Goal: Task Accomplishment & Management: Complete application form

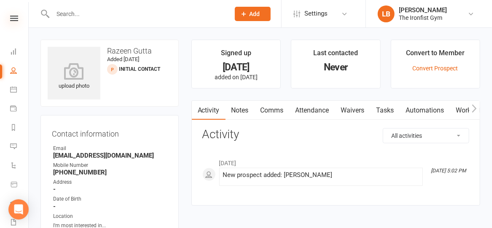
click at [10, 19] on icon at bounding box center [14, 18] width 8 height 5
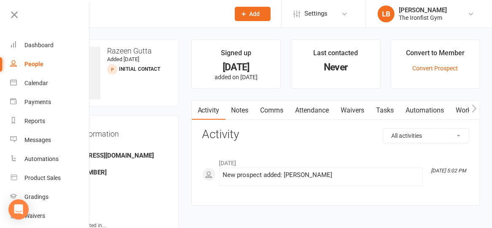
click at [166, 19] on input "text" at bounding box center [137, 14] width 174 height 12
click at [19, 16] on icon at bounding box center [14, 15] width 12 height 12
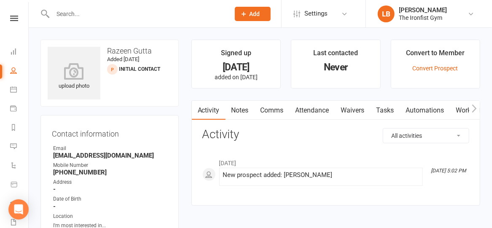
click at [75, 19] on input "text" at bounding box center [137, 14] width 174 height 12
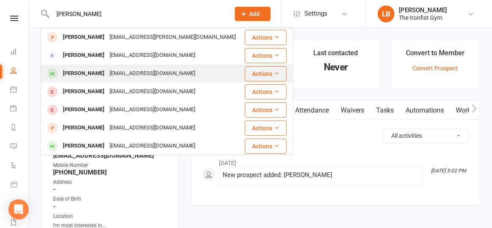
type input "[PERSON_NAME]"
click at [78, 73] on div "[PERSON_NAME]" at bounding box center [83, 74] width 47 height 12
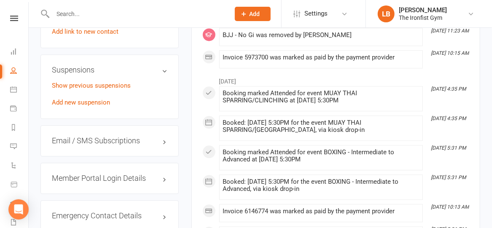
scroll to position [761, 0]
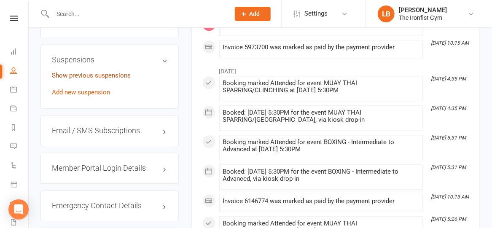
click at [115, 77] on link "Show previous suspensions" at bounding box center [91, 76] width 79 height 8
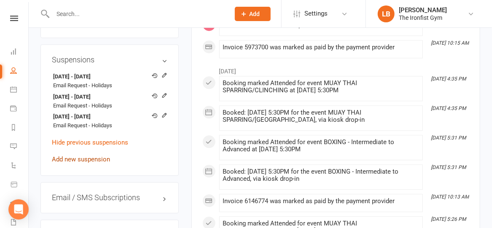
click at [82, 159] on link "Add new suspension" at bounding box center [81, 160] width 58 height 8
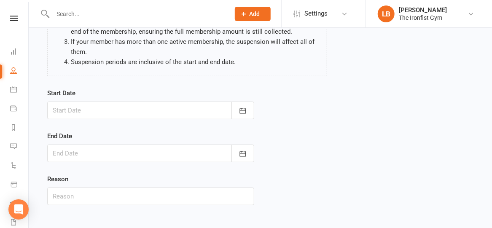
scroll to position [119, 0]
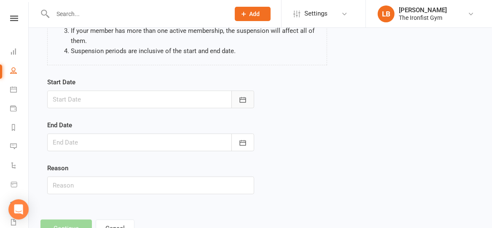
click at [245, 99] on icon "button" at bounding box center [243, 100] width 8 height 8
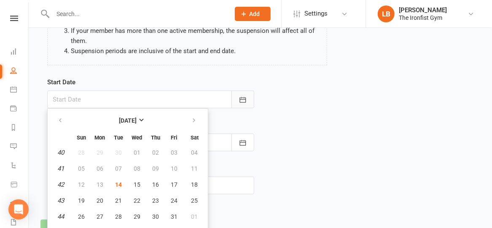
scroll to position [131, 0]
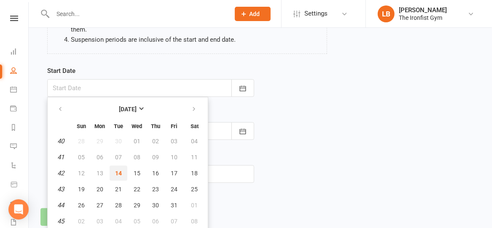
click at [116, 171] on span "14" at bounding box center [118, 173] width 7 height 7
type input "[DATE]"
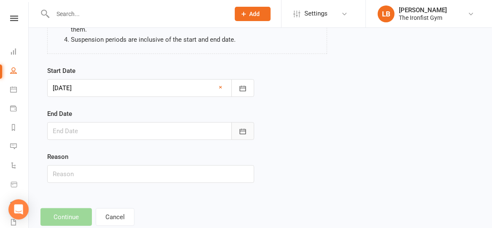
click at [242, 132] on icon "button" at bounding box center [243, 131] width 8 height 8
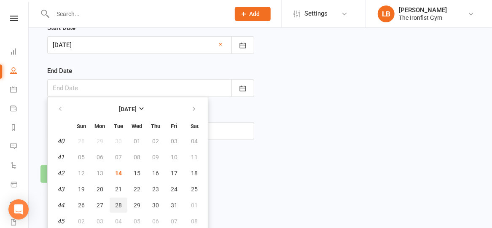
scroll to position [173, 0]
click at [117, 219] on span "04" at bounding box center [118, 222] width 7 height 7
type input "[DATE]"
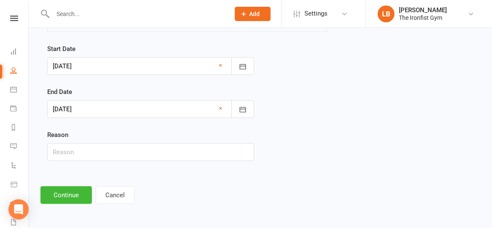
scroll to position [151, 0]
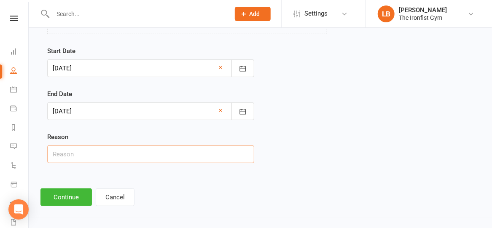
click at [78, 153] on input "text" at bounding box center [150, 155] width 207 height 18
type input "Injury"
click at [63, 194] on button "Continue" at bounding box center [66, 198] width 51 height 18
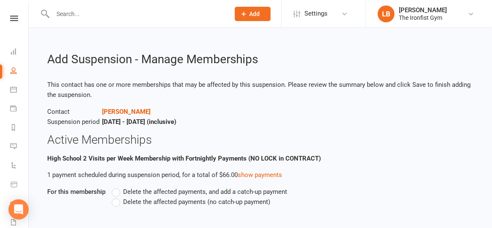
scroll to position [52, 0]
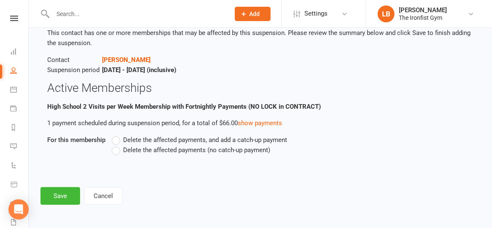
click at [116, 151] on label "Delete the affected payments (no catch-up payment)" at bounding box center [191, 150] width 159 height 10
click at [116, 145] on input "Delete the affected payments (no catch-up payment)" at bounding box center [114, 145] width 5 height 0
click at [65, 197] on button "Save" at bounding box center [61, 196] width 40 height 18
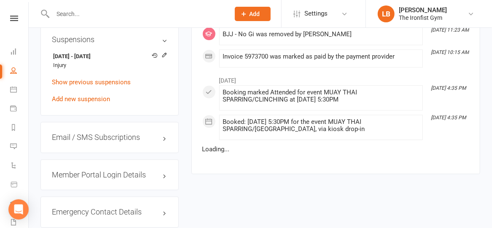
scroll to position [781, 0]
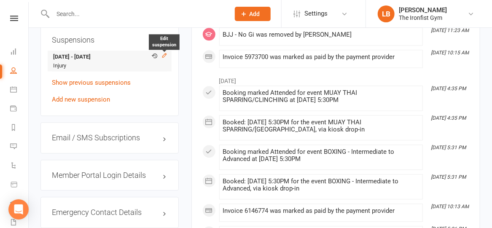
click at [165, 56] on icon at bounding box center [165, 55] width 6 height 6
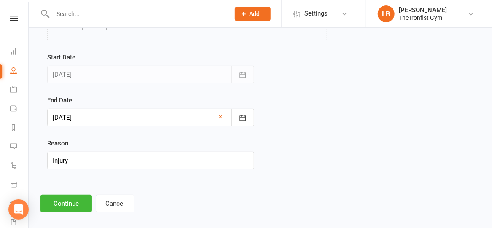
scroll to position [148, 0]
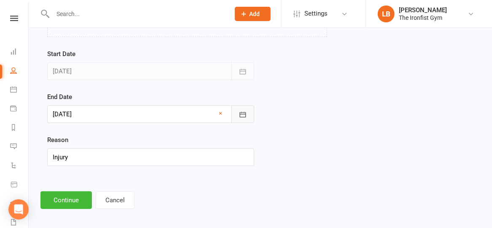
click at [243, 115] on icon "button" at bounding box center [243, 115] width 8 height 8
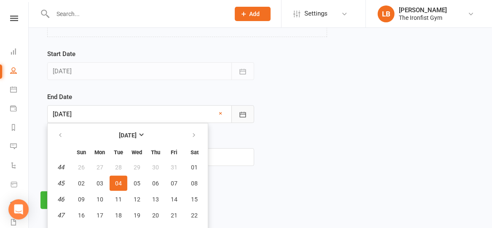
scroll to position [173, 0]
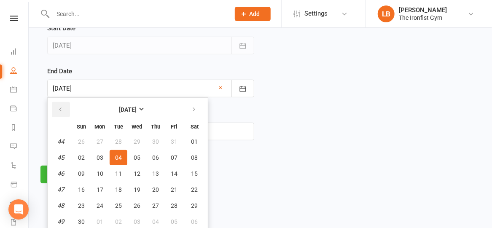
click at [61, 106] on icon "button" at bounding box center [60, 109] width 6 height 7
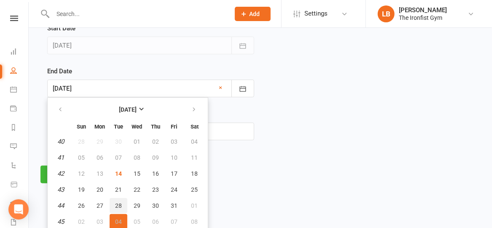
click at [115, 204] on span "28" at bounding box center [118, 206] width 7 height 7
type input "[DATE]"
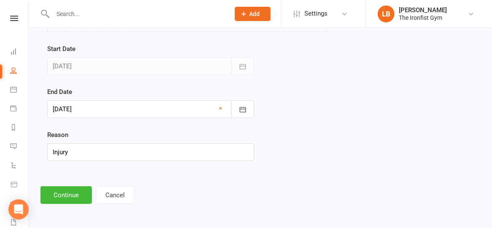
scroll to position [151, 0]
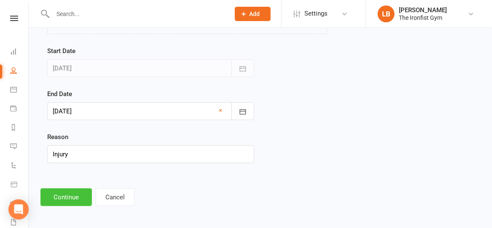
click at [65, 194] on button "Continue" at bounding box center [66, 198] width 51 height 18
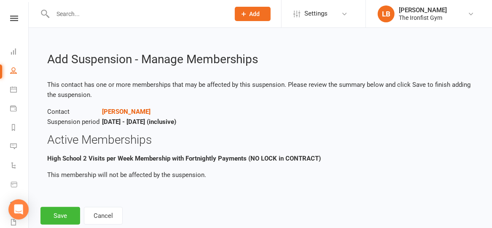
scroll to position [20, 0]
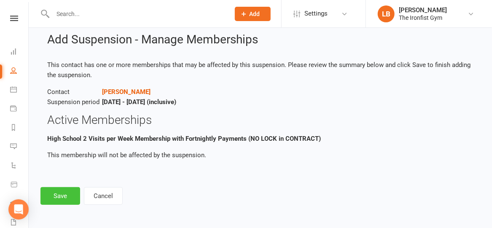
click at [62, 195] on button "Save" at bounding box center [61, 196] width 40 height 18
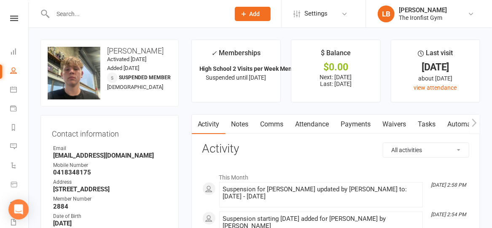
click at [103, 13] on input "text" at bounding box center [137, 14] width 174 height 12
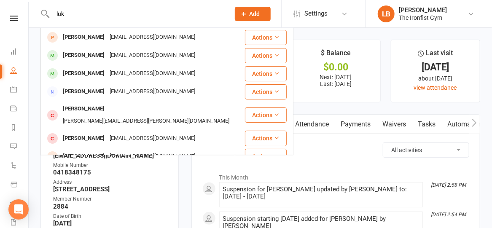
type input "luk"
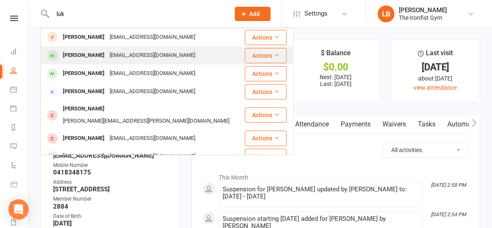
click at [162, 54] on div "[PERSON_NAME] [PERSON_NAME][EMAIL_ADDRESS][DOMAIN_NAME]" at bounding box center [142, 55] width 203 height 17
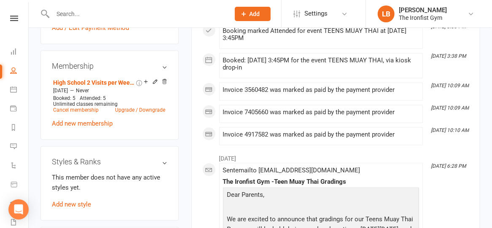
scroll to position [368, 0]
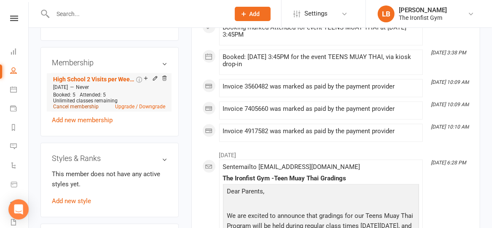
click at [92, 110] on link "Cancel membership" at bounding box center [76, 107] width 46 height 6
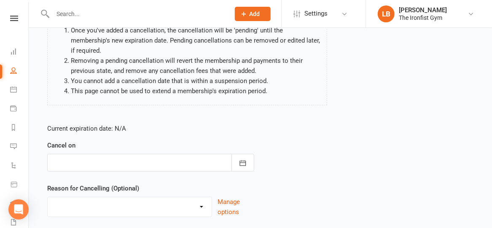
scroll to position [154, 0]
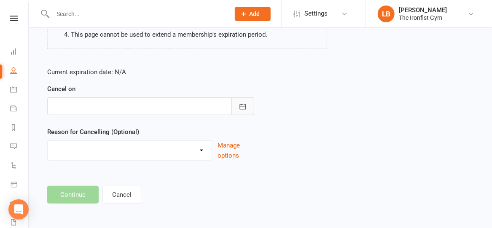
click at [246, 106] on icon "button" at bounding box center [243, 106] width 6 height 5
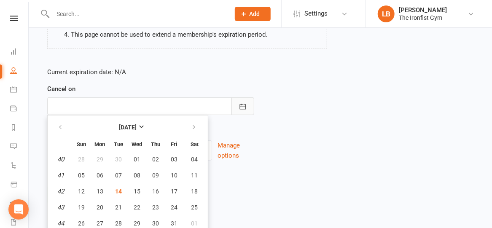
scroll to position [173, 0]
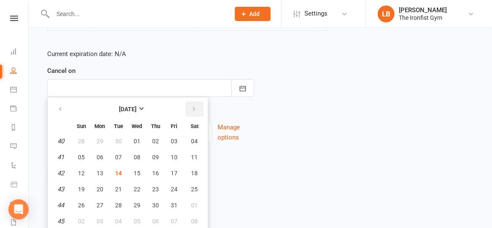
click at [194, 108] on icon "button" at bounding box center [194, 109] width 6 height 7
click at [116, 170] on span "11" at bounding box center [118, 173] width 7 height 7
type input "[DATE]"
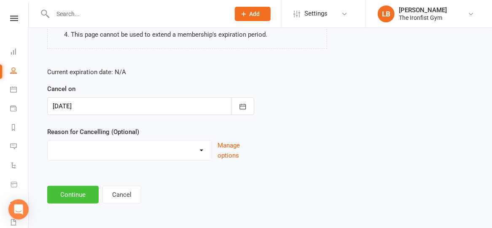
click at [81, 191] on button "Continue" at bounding box center [72, 195] width 51 height 18
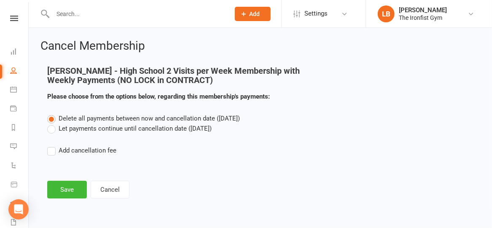
scroll to position [0, 0]
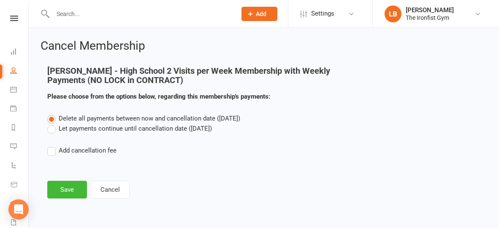
click at [52, 128] on label "Let payments continue until cancellation date ([DATE])" at bounding box center [129, 129] width 165 height 10
click at [52, 124] on input "Let payments continue until cancellation date ([DATE])" at bounding box center [49, 124] width 5 height 0
click at [62, 191] on button "Save" at bounding box center [67, 190] width 40 height 18
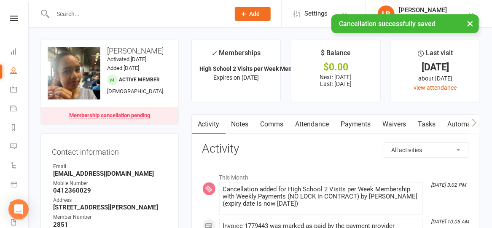
click at [352, 122] on link "Payments" at bounding box center [356, 124] width 42 height 19
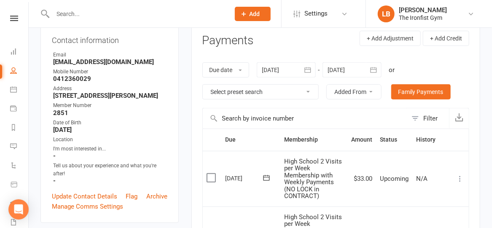
scroll to position [114, 0]
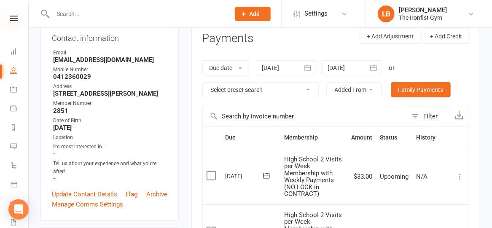
click at [13, 19] on icon at bounding box center [14, 18] width 8 height 5
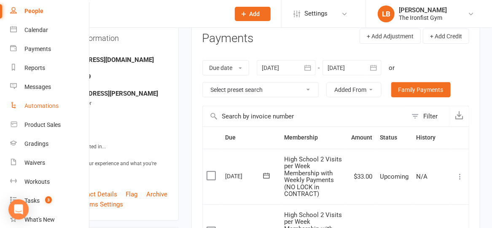
scroll to position [53, 0]
click at [39, 47] on div "Payments" at bounding box center [37, 49] width 27 height 7
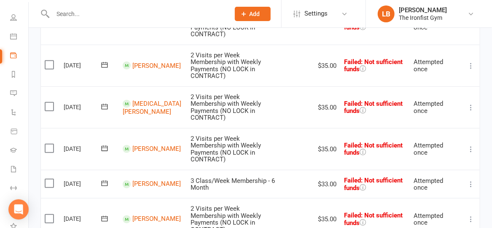
scroll to position [214, 0]
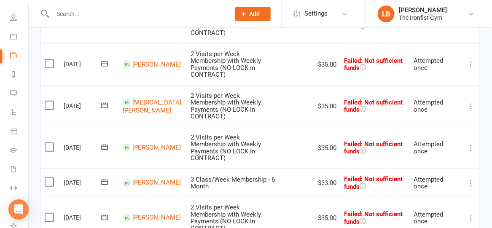
click at [469, 102] on icon at bounding box center [471, 106] width 8 height 8
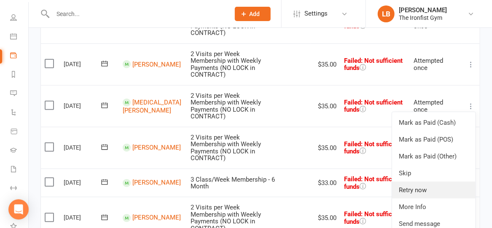
click at [418, 182] on link "Retry now" at bounding box center [434, 190] width 84 height 17
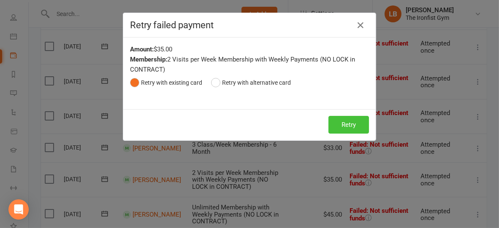
click at [336, 127] on button "Retry" at bounding box center [348, 125] width 41 height 18
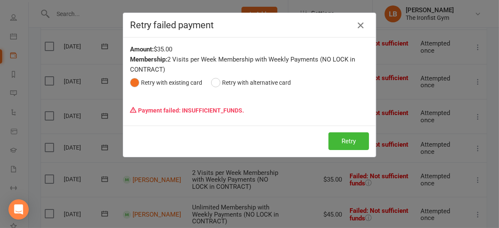
click at [356, 24] on icon "button" at bounding box center [360, 25] width 10 height 10
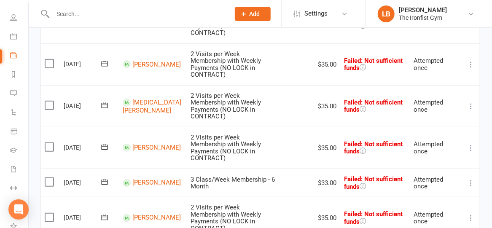
click at [471, 179] on icon at bounding box center [471, 183] width 8 height 8
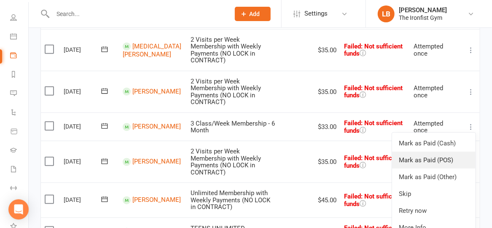
scroll to position [273, 0]
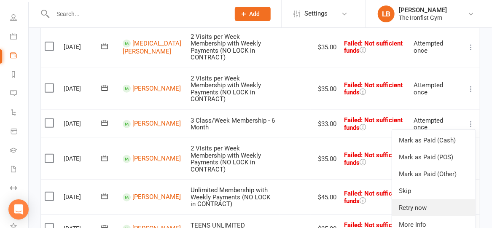
click at [416, 200] on link "Retry now" at bounding box center [434, 208] width 84 height 17
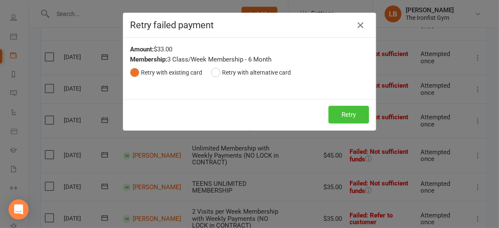
click at [348, 113] on button "Retry" at bounding box center [348, 115] width 41 height 18
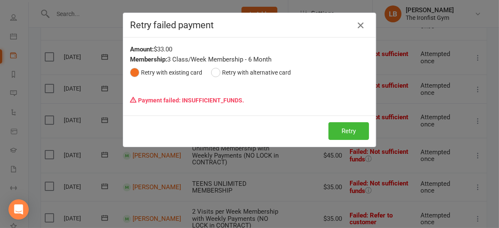
click at [355, 22] on icon "button" at bounding box center [360, 25] width 10 height 10
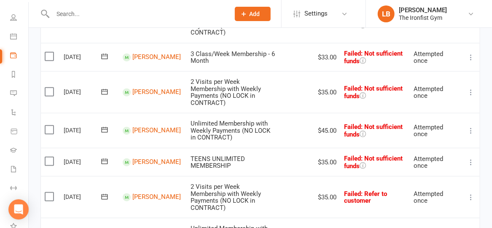
scroll to position [346, 0]
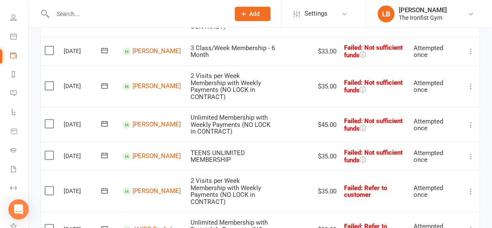
click at [470, 121] on icon at bounding box center [471, 125] width 8 height 8
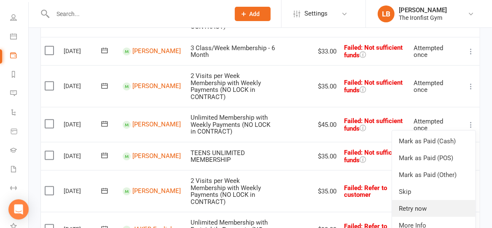
click at [419, 200] on link "Retry now" at bounding box center [434, 208] width 84 height 17
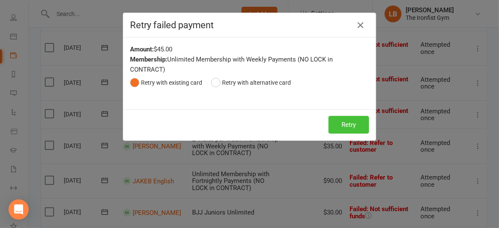
click at [340, 127] on button "Retry" at bounding box center [348, 125] width 41 height 18
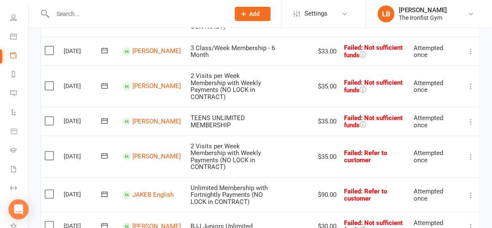
click at [471, 118] on icon at bounding box center [471, 122] width 8 height 8
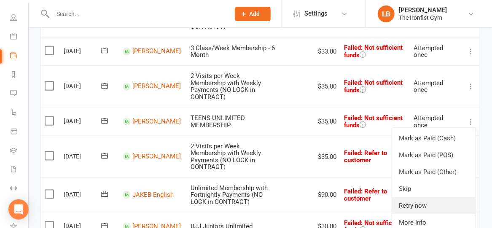
click at [431, 197] on link "Retry now" at bounding box center [434, 205] width 84 height 17
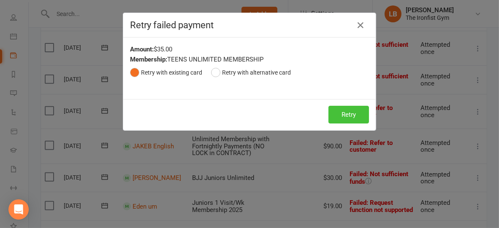
click at [352, 113] on button "Retry" at bounding box center [348, 115] width 41 height 18
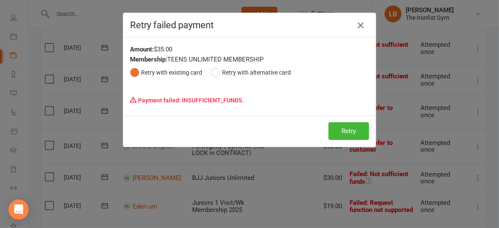
click at [358, 28] on icon "button" at bounding box center [360, 25] width 10 height 10
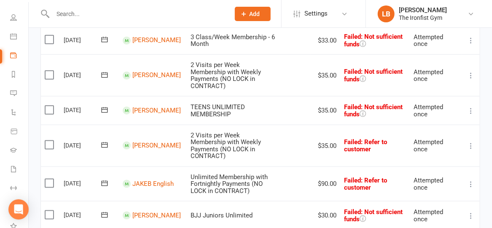
scroll to position [370, 0]
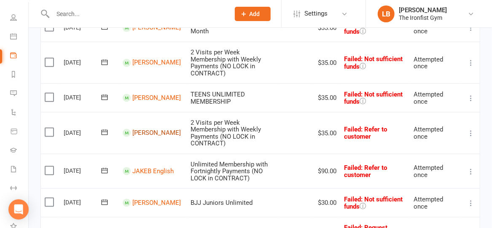
click at [143, 130] on link "[PERSON_NAME]" at bounding box center [156, 134] width 49 height 8
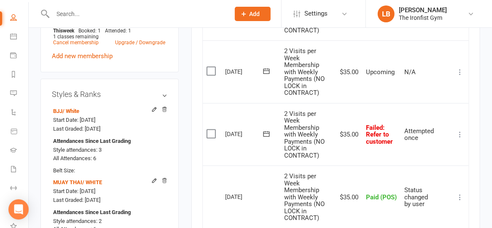
scroll to position [412, 0]
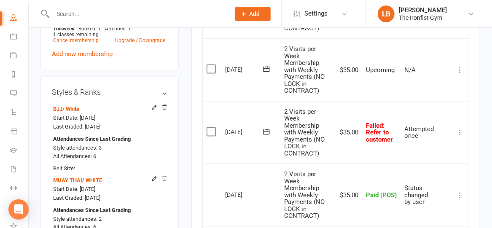
click at [265, 129] on icon at bounding box center [266, 132] width 8 height 8
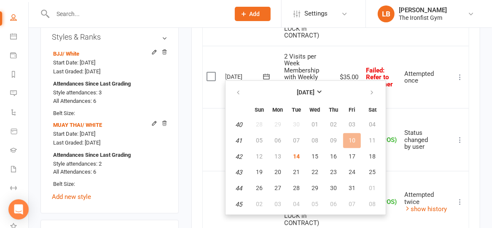
scroll to position [473, 0]
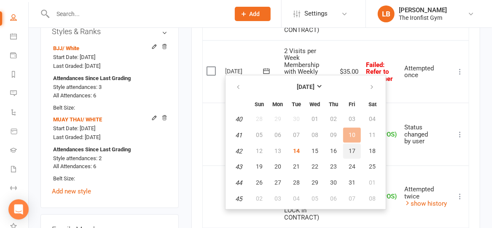
click at [352, 148] on span "17" at bounding box center [352, 151] width 7 height 7
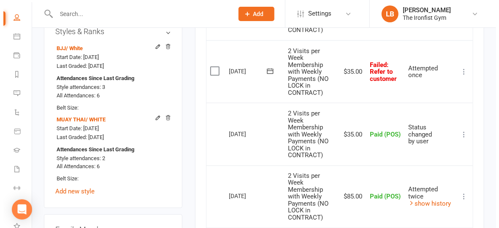
scroll to position [465, 0]
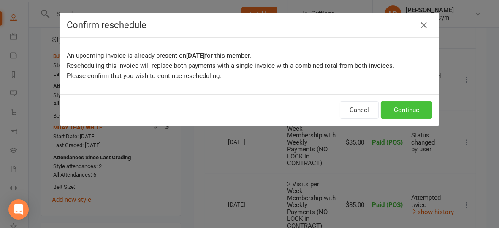
click at [397, 112] on button "Continue" at bounding box center [406, 110] width 51 height 18
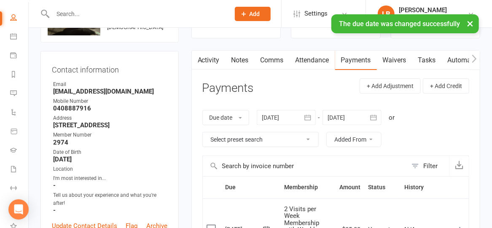
scroll to position [0, 0]
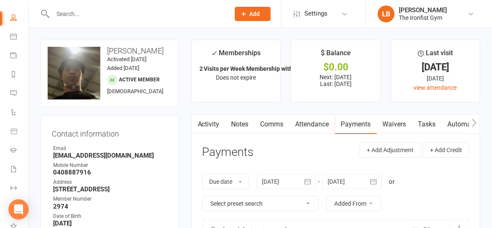
click at [267, 122] on link "Comms" at bounding box center [272, 124] width 35 height 19
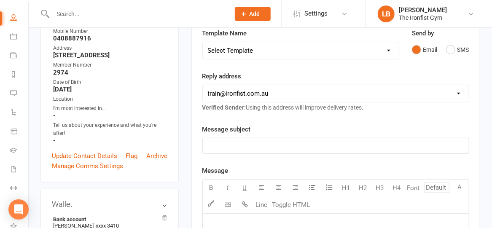
scroll to position [135, 0]
click at [260, 49] on select "Select Template [SMS] Grading Fee owing [SMS] Balance Owing - Catch up [SMS] Ex…" at bounding box center [301, 49] width 196 height 17
select select "3"
click at [203, 41] on select "Select Template [SMS] Grading Fee owing [SMS] Balance Owing - Catch up [SMS] Ex…" at bounding box center [301, 49] width 196 height 17
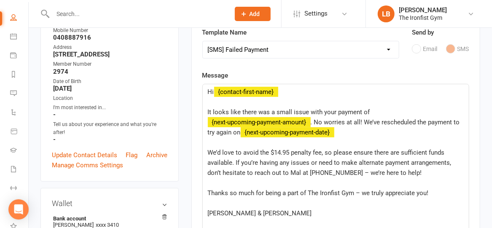
click at [311, 120] on span "﻿ {next-upcoming-payment-amount}" at bounding box center [259, 123] width 103 height 8
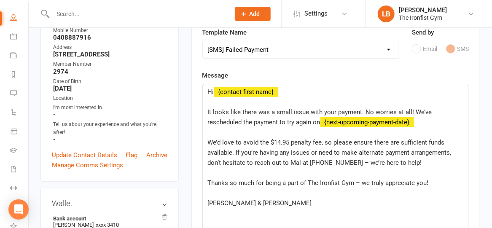
click at [335, 111] on span "It looks like there was a small issue with your payment. No worries at all! We’…" at bounding box center [321, 117] width 226 height 18
click at [275, 140] on span "We’d love to avoid the $14.95 penalty fee, so please ensure there are sufficien…" at bounding box center [331, 153] width 246 height 28
click at [231, 151] on span "We’d love to avoid the $7.95 penalty fee, so please ensure there are sufficient…" at bounding box center [331, 153] width 246 height 28
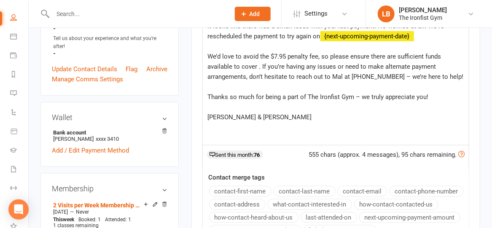
scroll to position [230, 0]
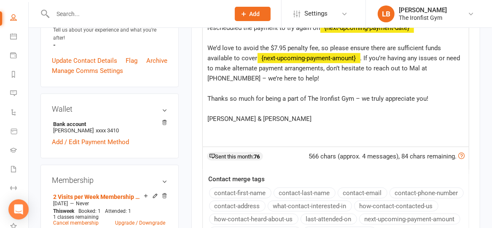
click at [446, 208] on div "contact-first-name contact-last-name contact-email contact-phone-number contact…" at bounding box center [339, 227] width 260 height 78
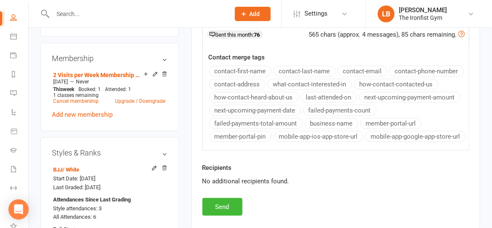
scroll to position [353, 0]
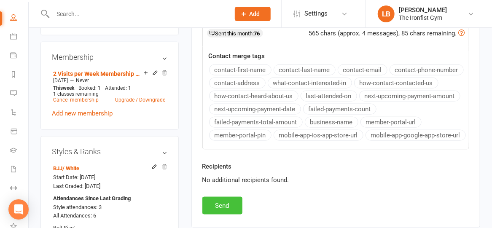
click at [221, 206] on button "Send" at bounding box center [223, 206] width 40 height 18
select select
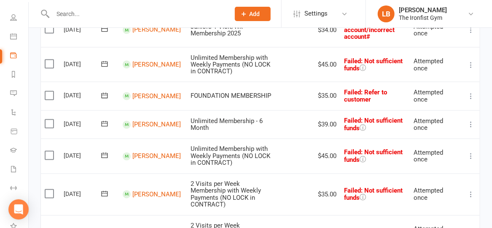
scroll to position [570, 0]
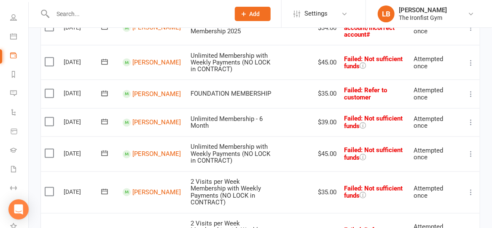
click at [471, 150] on icon at bounding box center [471, 154] width 8 height 8
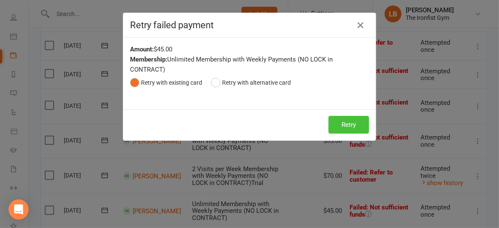
click at [345, 122] on button "Retry" at bounding box center [348, 125] width 41 height 18
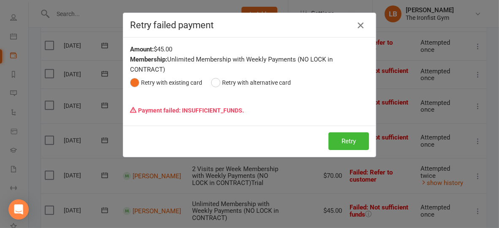
click at [357, 26] on icon "button" at bounding box center [360, 25] width 10 height 10
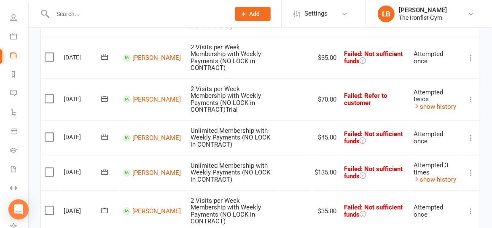
scroll to position [704, 0]
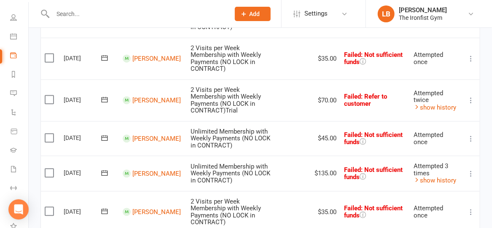
click at [471, 170] on icon at bounding box center [471, 174] width 8 height 8
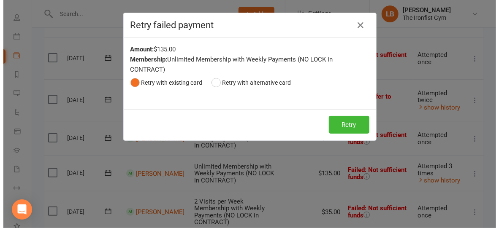
scroll to position [693, 0]
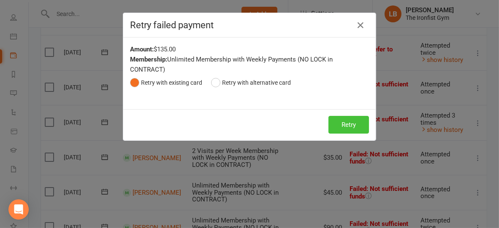
click at [344, 125] on button "Retry" at bounding box center [348, 125] width 41 height 18
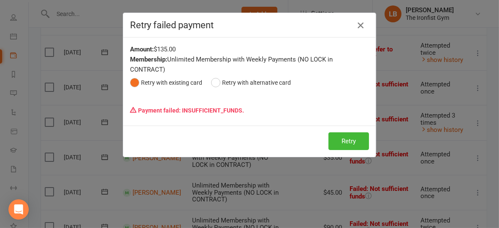
click at [357, 24] on icon "button" at bounding box center [360, 25] width 10 height 10
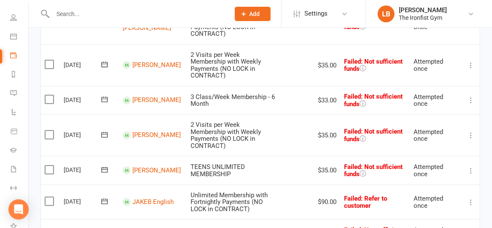
scroll to position [235, 0]
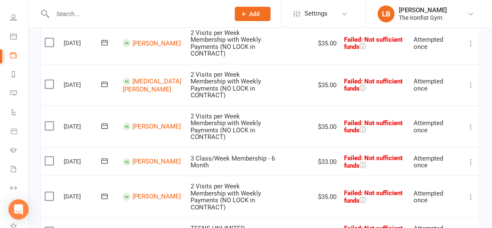
click at [115, 18] on input "text" at bounding box center [137, 14] width 174 height 12
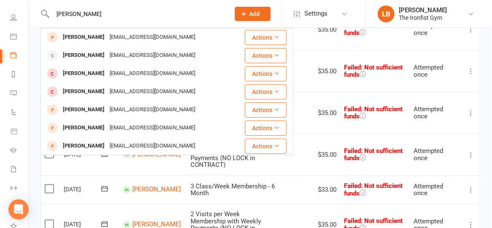
scroll to position [204, 0]
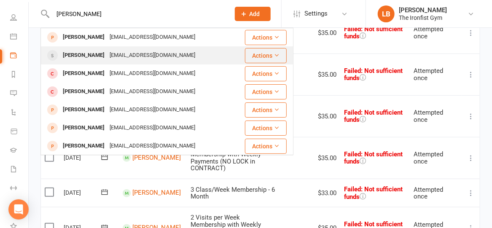
type input "[PERSON_NAME]"
click at [101, 62] on div "[PERSON_NAME] [EMAIL_ADDRESS][DOMAIN_NAME]" at bounding box center [142, 55] width 203 height 17
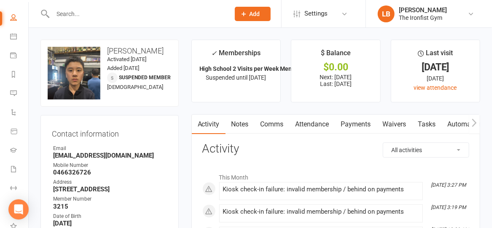
click at [90, 14] on input "text" at bounding box center [137, 14] width 174 height 12
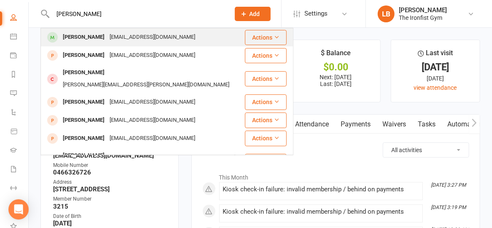
type input "[PERSON_NAME]"
click at [107, 39] on div "[EMAIL_ADDRESS][DOMAIN_NAME]" at bounding box center [152, 37] width 91 height 12
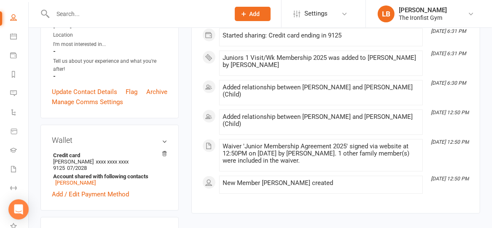
scroll to position [200, 0]
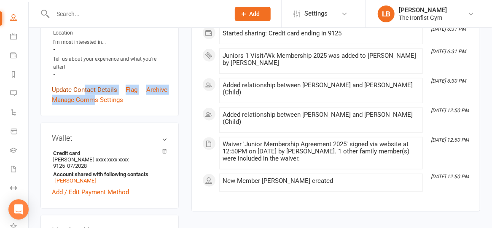
drag, startPoint x: 93, startPoint y: 107, endPoint x: 84, endPoint y: 88, distance: 20.4
click at [84, 88] on div "Contact information Owner Email [EMAIL_ADDRESS][DOMAIN_NAME] Mobile Number [PHO…" at bounding box center [110, 16] width 138 height 202
click at [84, 88] on link "Update Contact Details" at bounding box center [84, 90] width 65 height 10
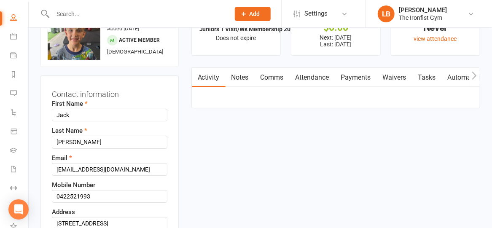
scroll to position [165, 0]
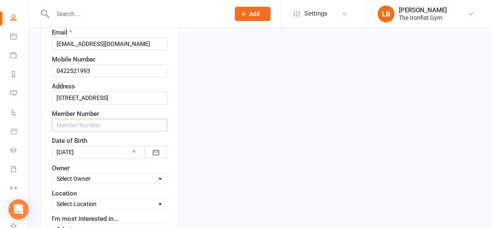
click at [80, 121] on input "text" at bounding box center [110, 125] width 116 height 13
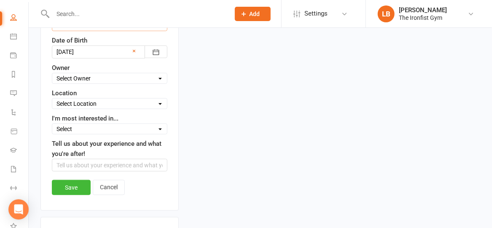
scroll to position [272, 0]
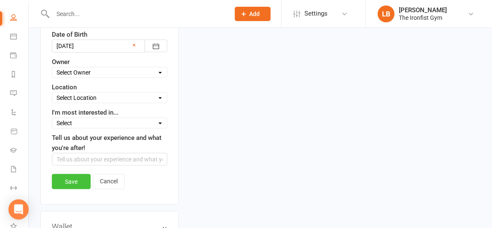
type input "2548"
click at [69, 176] on link "Save" at bounding box center [71, 181] width 39 height 15
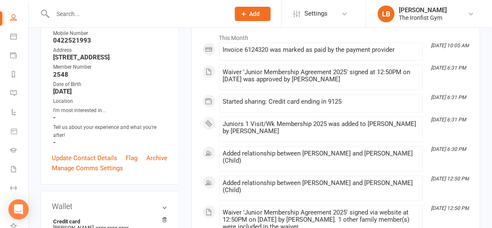
scroll to position [0, 0]
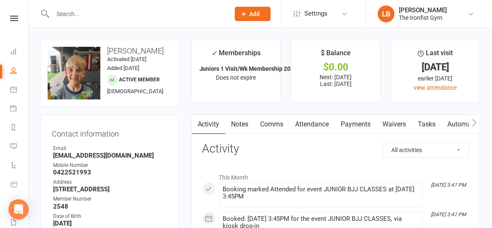
click at [98, 19] on input "text" at bounding box center [137, 14] width 174 height 12
type input "a"
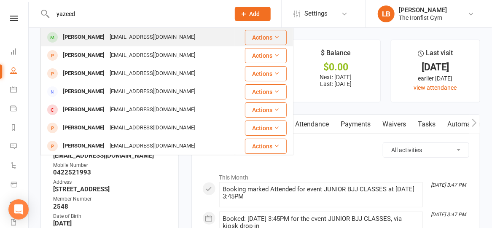
type input "yazeed"
click at [98, 39] on div "[PERSON_NAME]" at bounding box center [83, 37] width 47 height 12
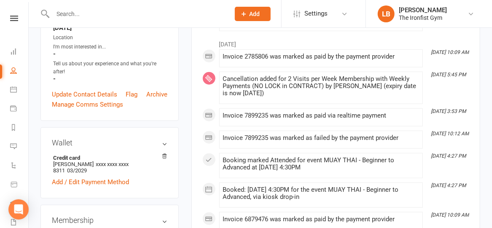
scroll to position [59, 0]
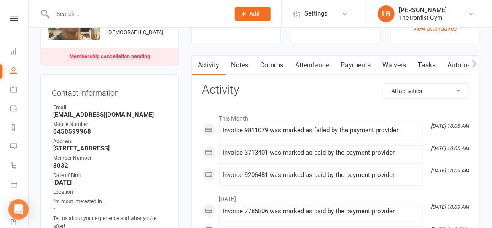
click at [360, 64] on link "Payments" at bounding box center [356, 65] width 42 height 19
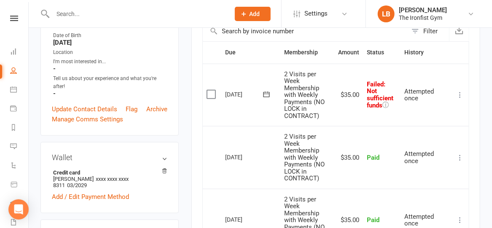
scroll to position [197, 0]
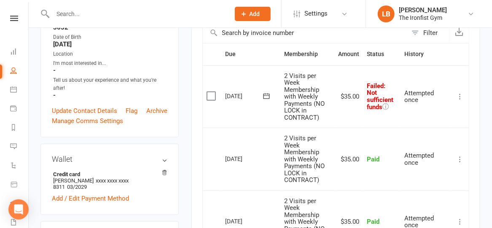
click at [462, 95] on icon at bounding box center [460, 96] width 8 height 8
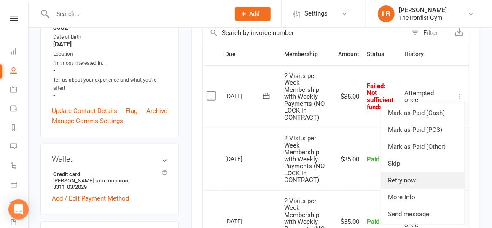
click at [427, 176] on link "Retry now" at bounding box center [423, 180] width 84 height 17
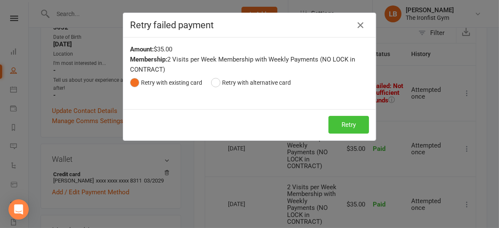
click at [344, 124] on button "Retry" at bounding box center [348, 125] width 41 height 18
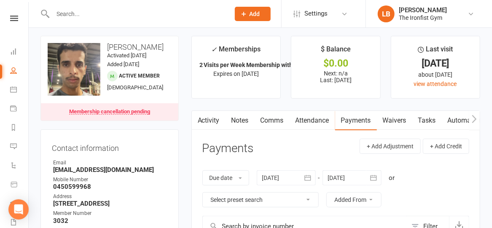
scroll to position [0, 0]
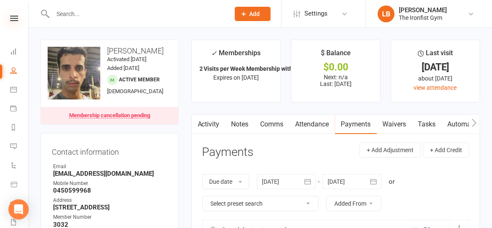
click at [10, 19] on icon at bounding box center [14, 18] width 8 height 5
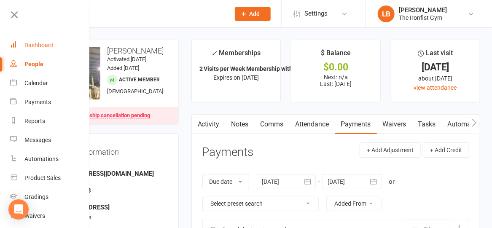
click at [24, 46] on link "Dashboard" at bounding box center [50, 45] width 80 height 19
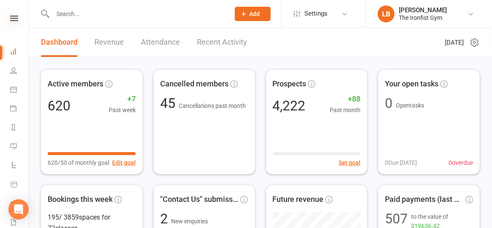
click at [11, 19] on icon at bounding box center [14, 18] width 8 height 5
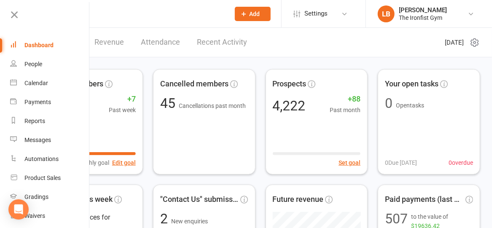
click at [33, 44] on div "Dashboard" at bounding box center [38, 45] width 29 height 7
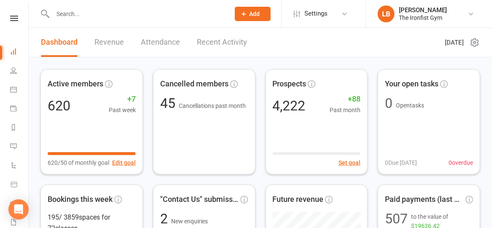
click at [116, 17] on input "text" at bounding box center [137, 14] width 174 height 12
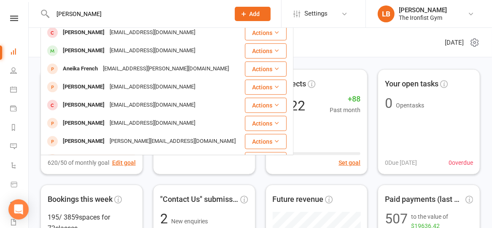
scroll to position [203, 0]
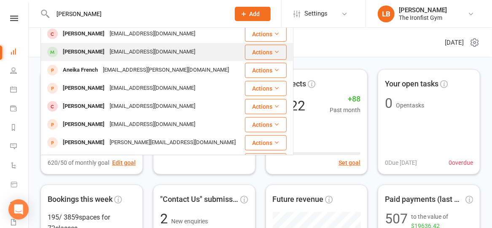
type input "fred"
click at [107, 53] on div "[PERSON_NAME]" at bounding box center [83, 52] width 47 height 12
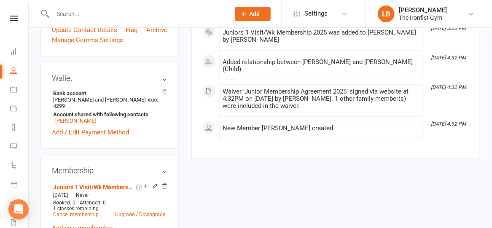
scroll to position [261, 0]
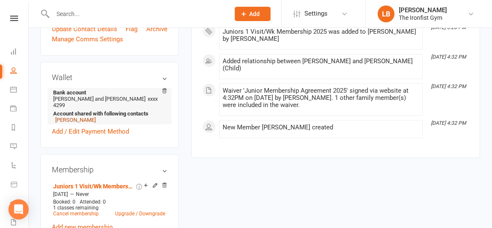
click at [82, 123] on link "Dominique Lamb" at bounding box center [75, 120] width 41 height 6
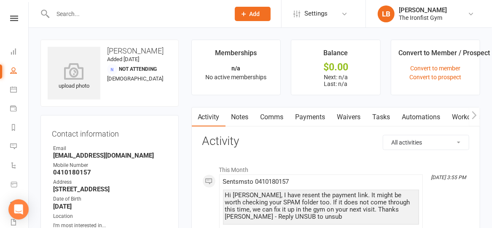
scroll to position [0, 0]
click at [359, 118] on link "Waivers" at bounding box center [349, 116] width 35 height 19
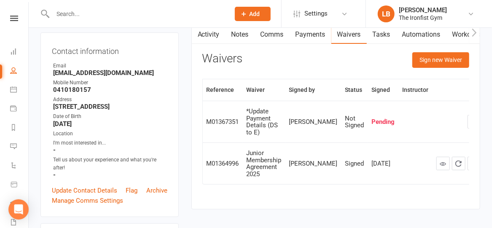
scroll to position [81, 0]
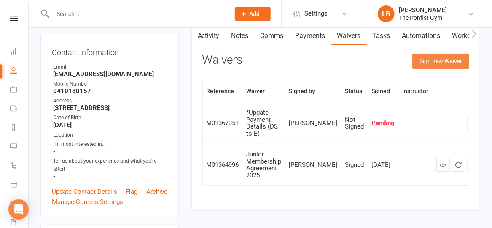
click at [424, 58] on button "Sign new Waiver" at bounding box center [441, 61] width 57 height 15
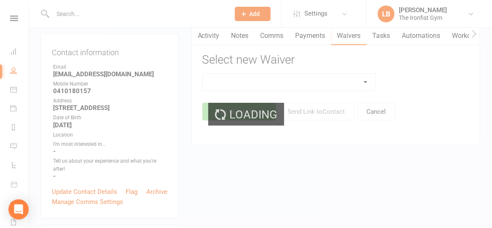
click at [347, 83] on div "Loading" at bounding box center [246, 114] width 492 height 228
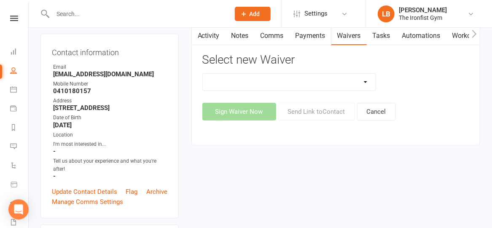
click at [347, 83] on select "2 Week Unlimited Trial Membership (2/24) 6 Month Membership Contract 3 Visit (P…" at bounding box center [289, 82] width 173 height 17
select select "11465"
click at [203, 74] on select "2 Week Unlimited Trial Membership (2/24) 6 Month Membership Contract 3 Visit (P…" at bounding box center [289, 82] width 173 height 17
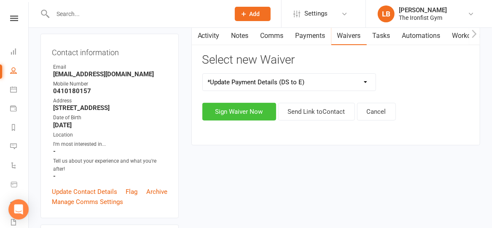
click at [245, 109] on button "Sign Waiver Now" at bounding box center [240, 112] width 74 height 18
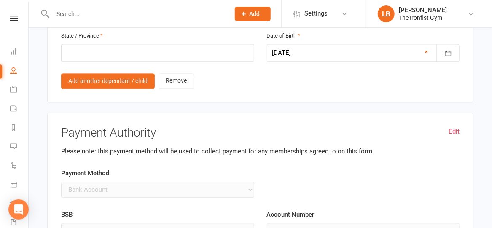
scroll to position [717, 0]
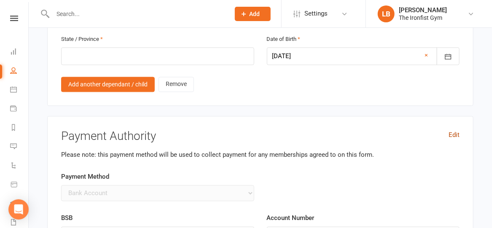
click at [456, 130] on link "Edit" at bounding box center [454, 135] width 11 height 10
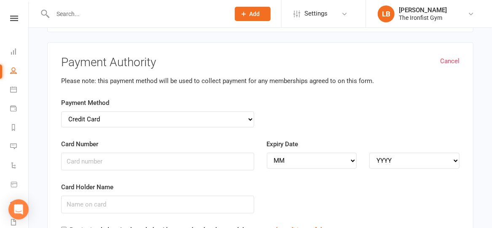
scroll to position [791, 0]
click at [113, 154] on input "Card Number" at bounding box center [157, 162] width 193 height 18
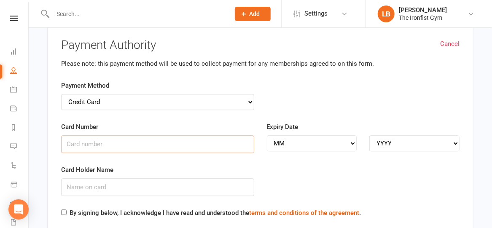
scroll to position [805, 0]
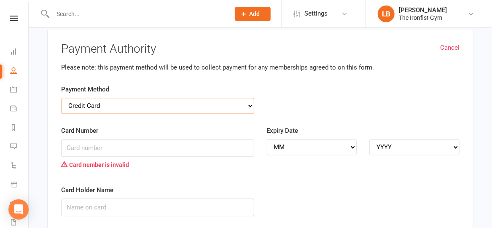
click at [139, 101] on select "Credit Card Bank Account" at bounding box center [157, 106] width 193 height 16
select select "bank_account"
click at [61, 98] on select "Credit Card Bank Account" at bounding box center [157, 106] width 193 height 16
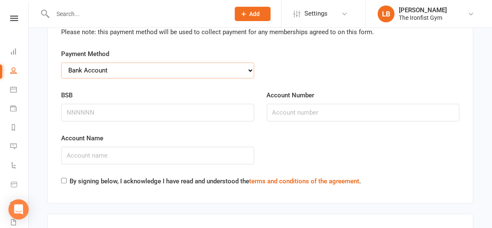
scroll to position [842, 0]
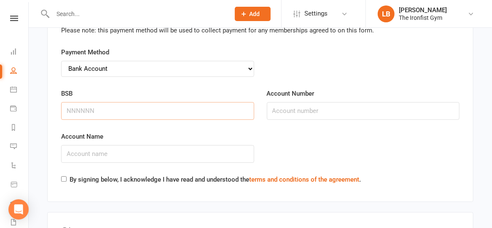
drag, startPoint x: 101, startPoint y: 107, endPoint x: 76, endPoint y: 102, distance: 25.3
click at [76, 102] on input "BSB" at bounding box center [157, 111] width 193 height 18
click at [105, 103] on input "BSB" at bounding box center [157, 111] width 193 height 18
type input "734072"
drag, startPoint x: 277, startPoint y: 105, endPoint x: 273, endPoint y: 106, distance: 4.3
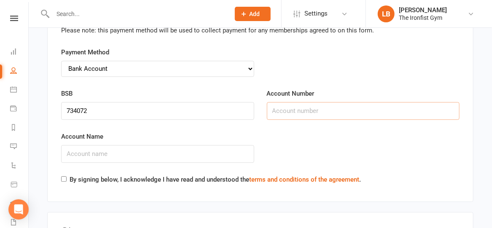
click at [273, 106] on input "Account Number" at bounding box center [363, 111] width 193 height 18
type input "614290"
click at [212, 145] on input "Account Name" at bounding box center [157, 154] width 193 height 18
type input "Dominique Lamb and Anthony Kuhlmann"
click at [65, 176] on input "By signing below, I acknowledge I have read and understood the terms and condit…" at bounding box center [63, 178] width 5 height 5
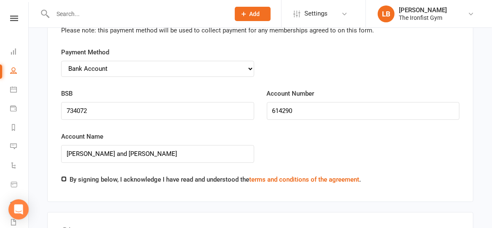
checkbox input "true"
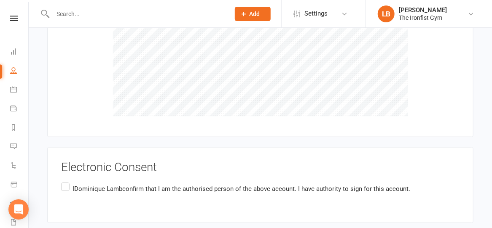
scroll to position [1137, 0]
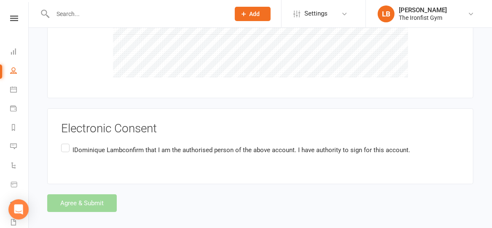
click at [62, 142] on label "IDominique Lambconfirm that I am the authorised person of the above account. I …" at bounding box center [235, 150] width 349 height 16
click at [62, 142] on input "IDominique Lambconfirm that I am the authorised person of the above account. I …" at bounding box center [63, 142] width 5 height 0
click at [81, 194] on button "Agree & Submit" at bounding box center [82, 203] width 70 height 18
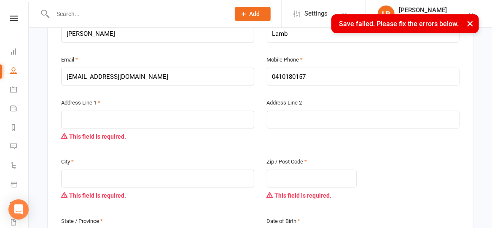
scroll to position [265, 0]
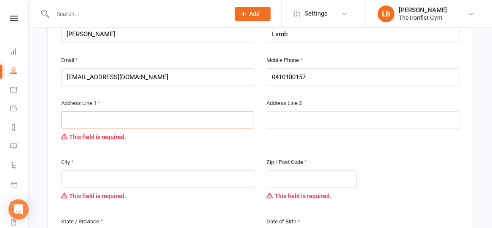
click at [88, 116] on input "text" at bounding box center [157, 120] width 193 height 18
type input "2"
type input "28"
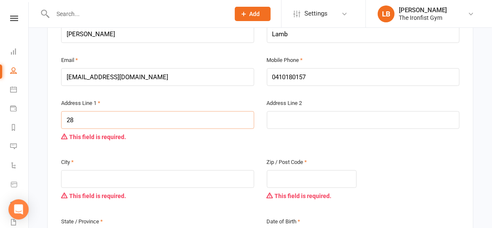
type input "28 V"
type input "28 Vi"
type input "28 Vil"
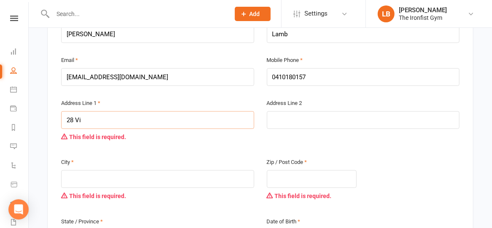
type input "28 Vil"
type input "28 Vill"
type input "28 Villa"
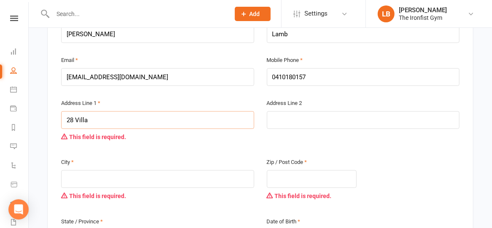
type input "28 Villag"
type input "28 Village"
type input "28 Village C"
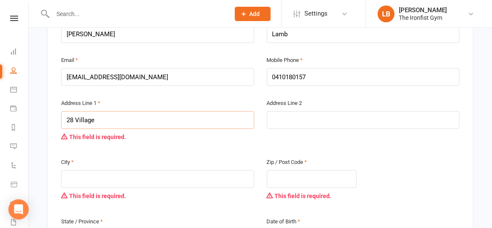
type input "28 Village C"
type input "28 Village Cc"
type input "28 Village Cct"
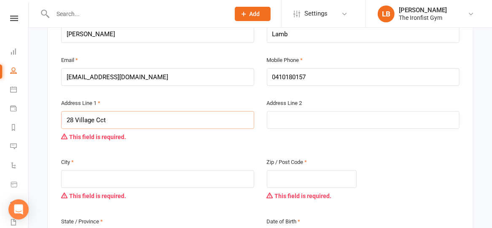
type input "28 Village Cct"
click at [87, 175] on input "text" at bounding box center [157, 179] width 193 height 18
type input "M"
type input "Mu"
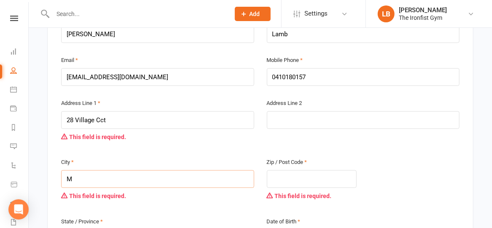
type input "Mu"
type input "Mur"
type input "Mura"
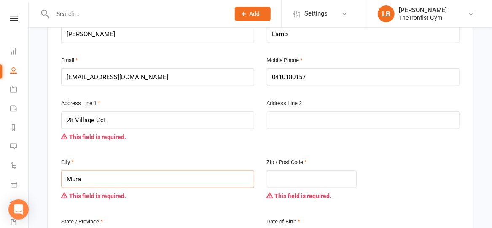
type input "Murar"
type input "Murarr"
type input "Murarri"
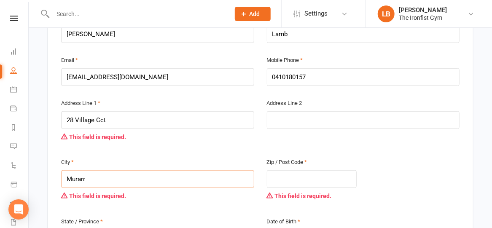
type input "Murarri"
type input "Murarrie"
click at [289, 177] on input "text" at bounding box center [312, 179] width 90 height 18
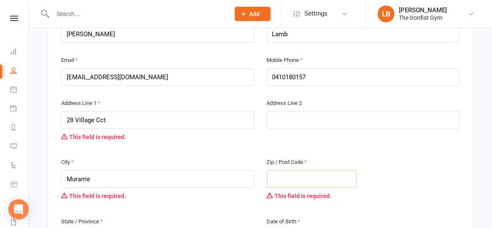
type input "4"
type input "41"
type input "417"
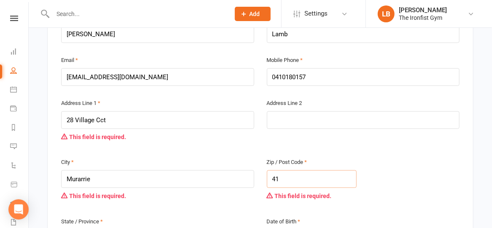
type input "417"
type input "4172"
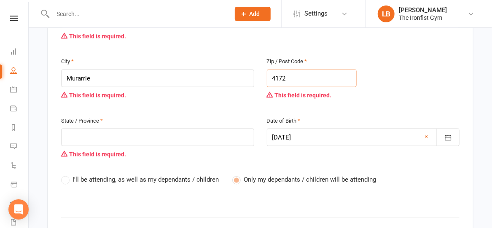
scroll to position [396, 0]
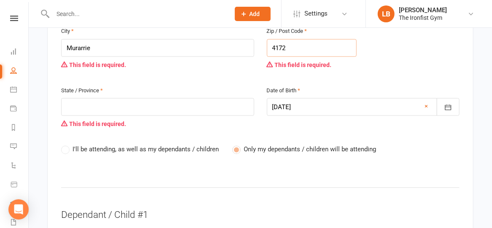
type input "4172"
click at [111, 105] on input "text" at bounding box center [157, 107] width 193 height 18
type input "Q"
type input "QL"
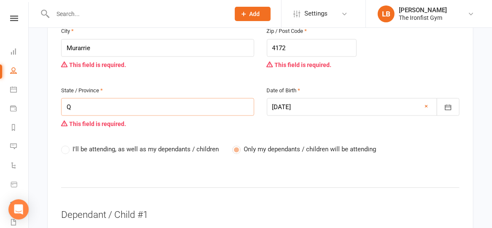
type input "QL"
type input "QLD"
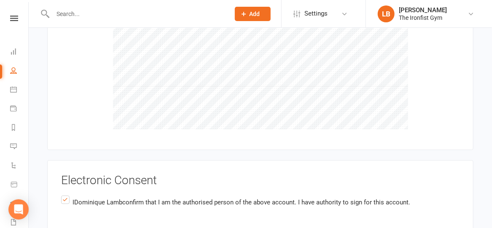
scroll to position [1234, 0]
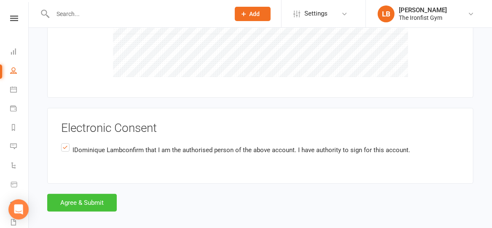
type input "QLD"
click at [92, 194] on button "Agree & Submit" at bounding box center [82, 203] width 70 height 18
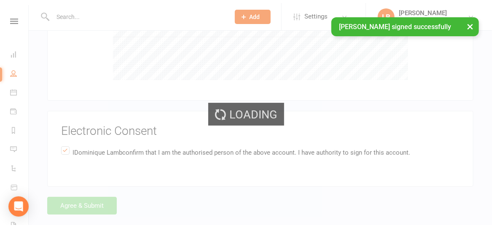
scroll to position [1137, 0]
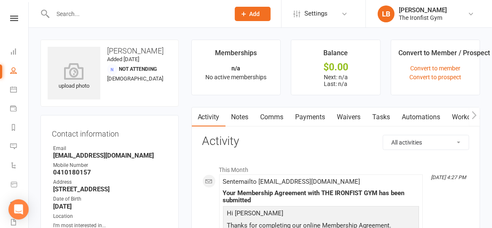
click at [313, 112] on link "Payments" at bounding box center [311, 117] width 42 height 19
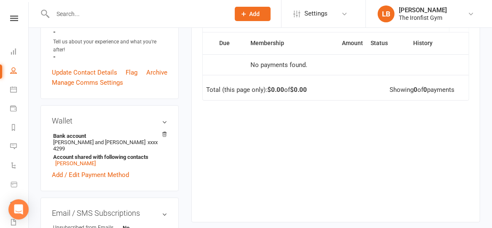
scroll to position [200, 0]
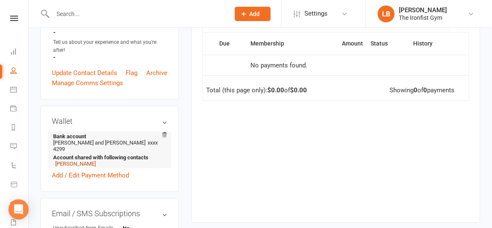
click at [87, 164] on link "[PERSON_NAME]" at bounding box center [75, 164] width 41 height 6
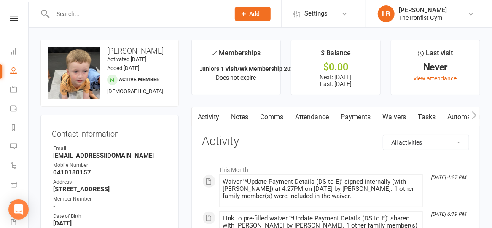
scroll to position [30, 0]
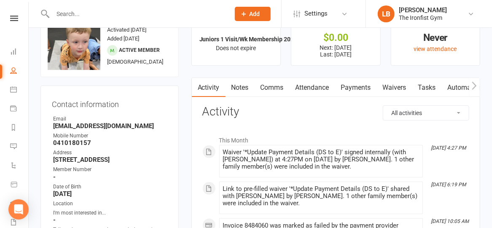
click at [357, 84] on link "Payments" at bounding box center [356, 87] width 42 height 19
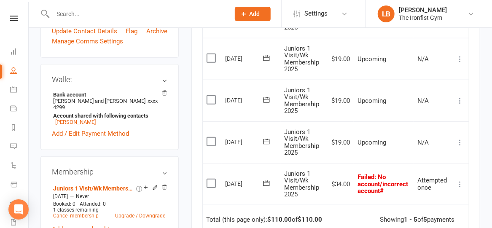
scroll to position [275, 0]
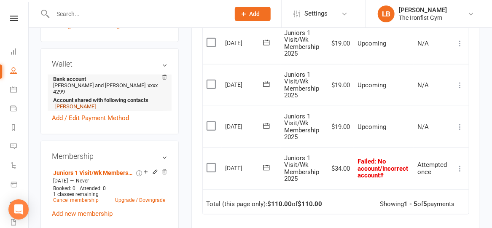
click at [84, 110] on link "Dominique Lamb" at bounding box center [75, 106] width 41 height 6
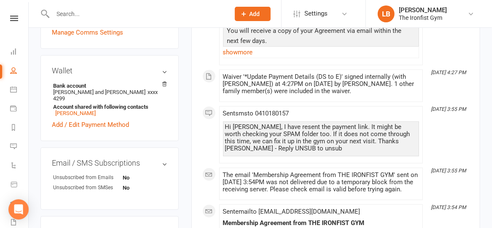
scroll to position [257, 0]
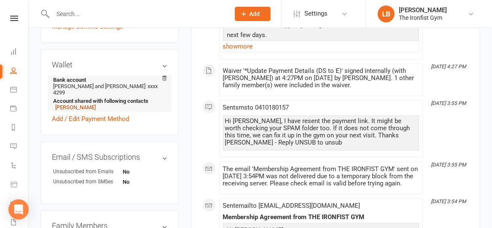
click at [73, 108] on link "[PERSON_NAME]" at bounding box center [75, 107] width 41 height 6
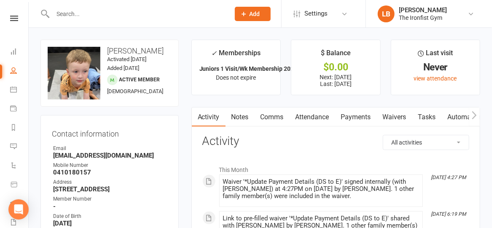
click at [365, 118] on link "Payments" at bounding box center [356, 117] width 42 height 19
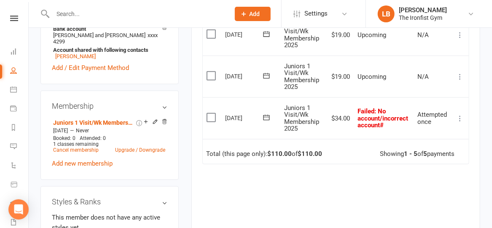
scroll to position [329, 0]
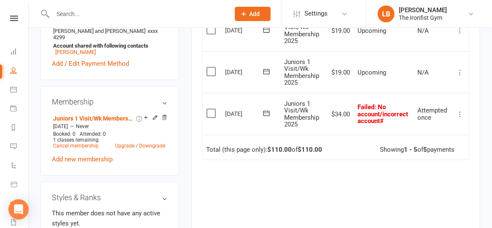
click at [264, 111] on icon at bounding box center [266, 113] width 8 height 8
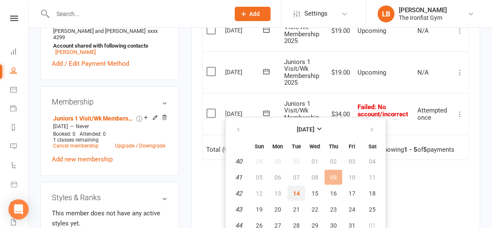
click at [301, 194] on button "14" at bounding box center [297, 193] width 18 height 15
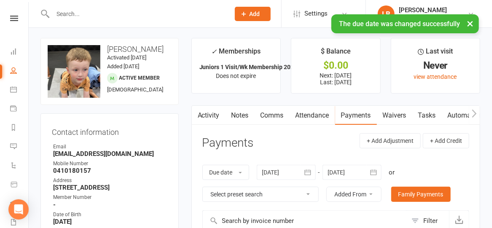
scroll to position [0, 0]
